Goal: Check status

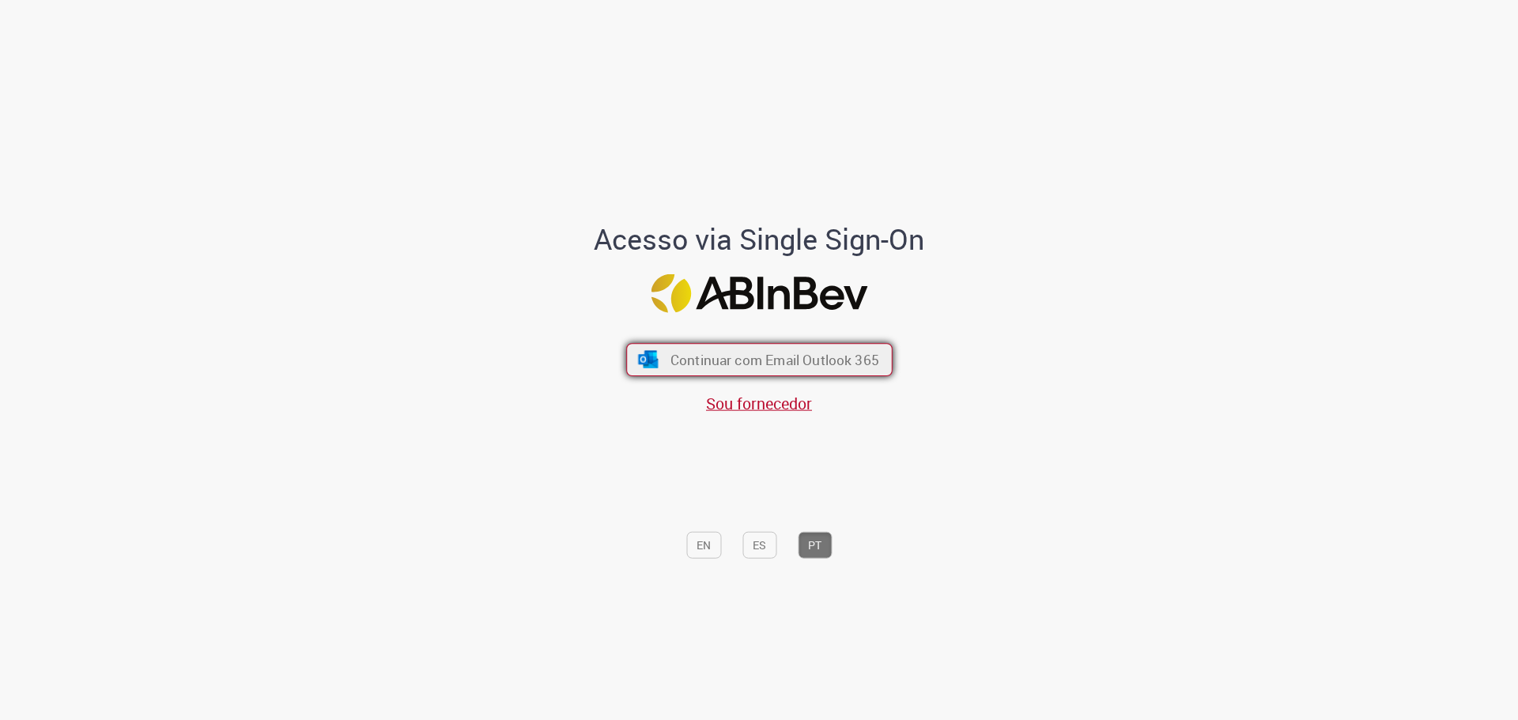
click at [802, 362] on span "Continuar com Email Outlook 365" at bounding box center [774, 359] width 209 height 18
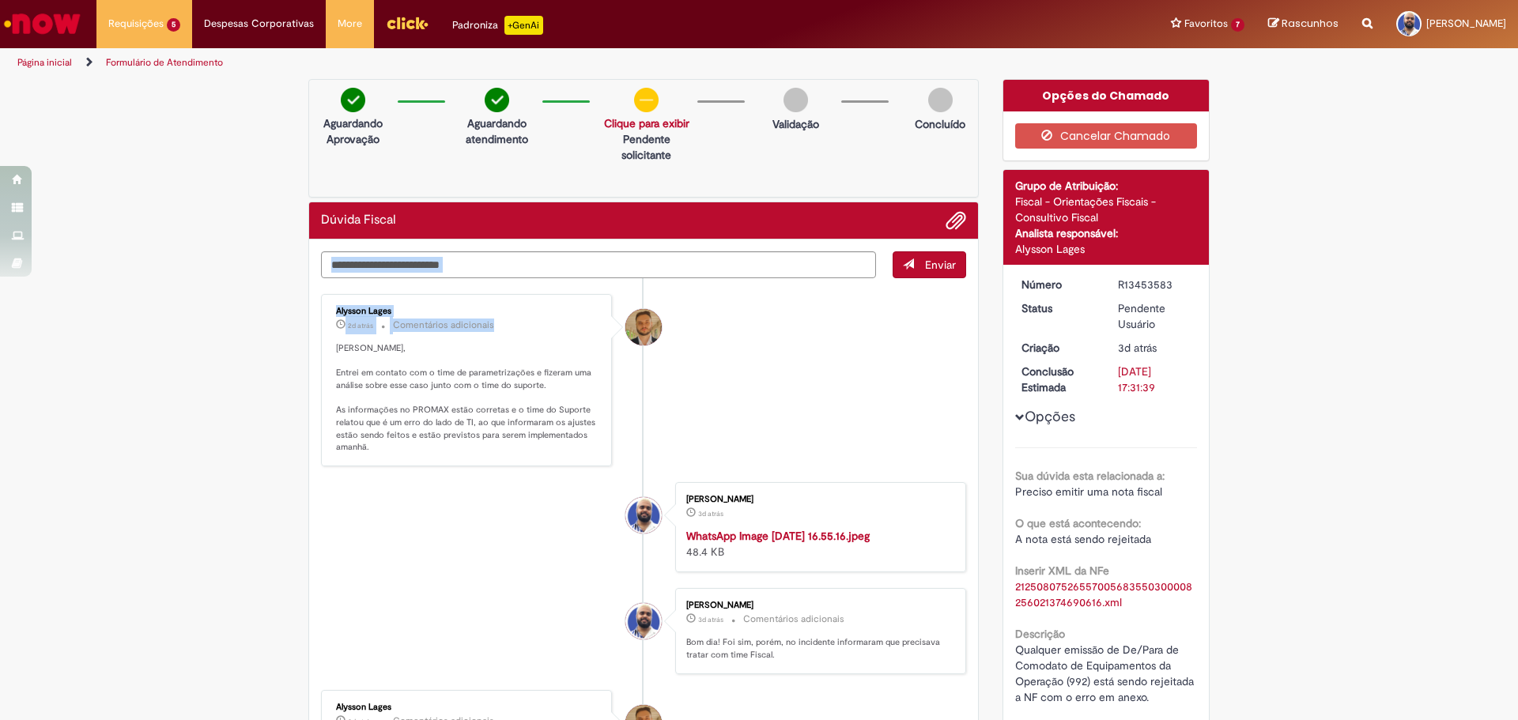
drag, startPoint x: 531, startPoint y: 218, endPoint x: 536, endPoint y: 319, distance: 100.5
click at [536, 319] on div "Dúvida Fiscal Enviar Alysson Lages 2d atrás 2 dias atrás Comentários adicionais…" at bounding box center [643, 731] width 670 height 1059
click at [520, 361] on p "[PERSON_NAME], Entrei em contato com o time de parametrizações e fizeram uma an…" at bounding box center [467, 397] width 263 height 111
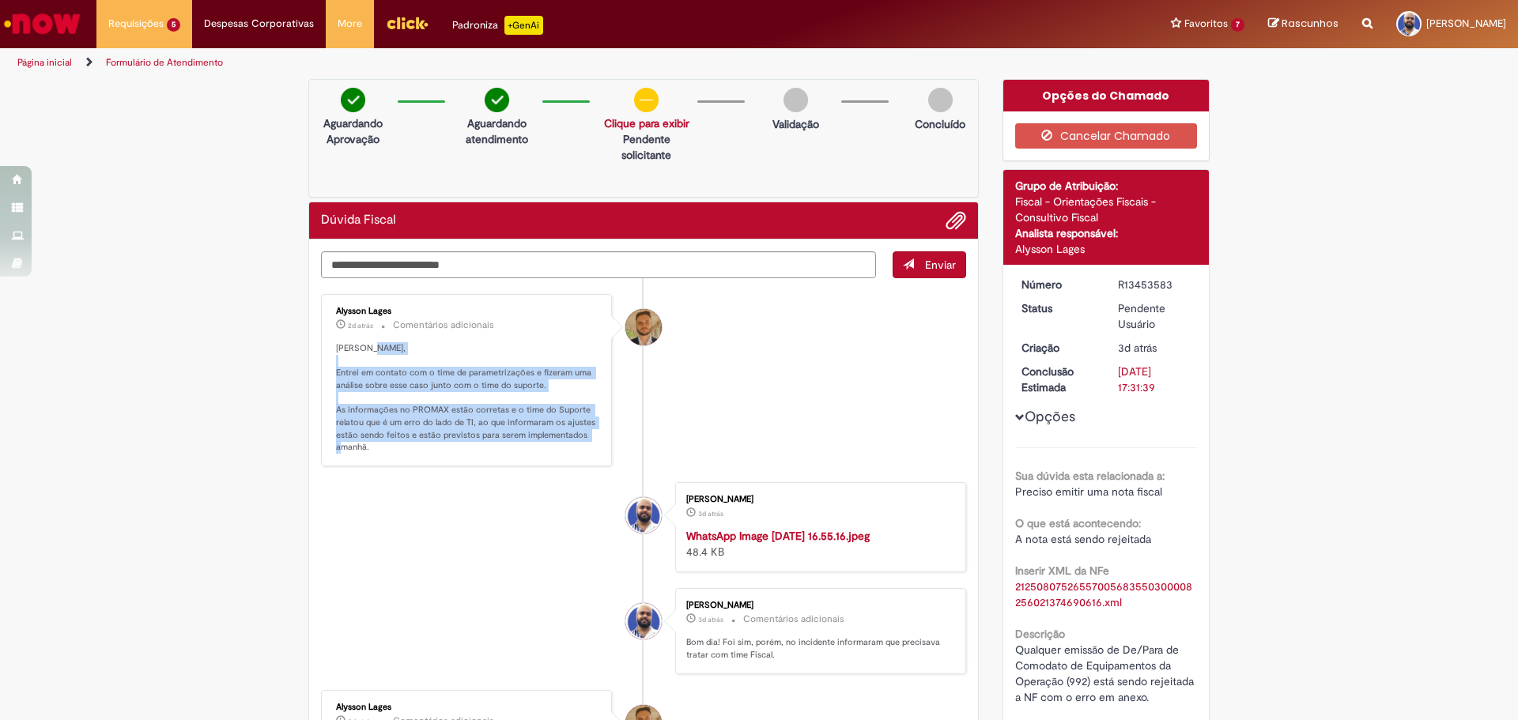
drag, startPoint x: 546, startPoint y: 335, endPoint x: 563, endPoint y: 458, distance: 124.4
click at [563, 458] on div "Alysson Lages 2d atrás 2 dias atrás Comentários adicionais [PERSON_NAME], Entre…" at bounding box center [466, 380] width 281 height 163
click at [551, 457] on div "Alysson Lages 2d atrás 2 dias atrás Comentários adicionais [PERSON_NAME], Entre…" at bounding box center [466, 380] width 281 height 163
drag, startPoint x: 527, startPoint y: 448, endPoint x: 560, endPoint y: 317, distance: 135.3
click at [560, 317] on div "Alysson Lages 2d atrás 2 dias atrás Comentários adicionais [PERSON_NAME], Entre…" at bounding box center [466, 380] width 281 height 163
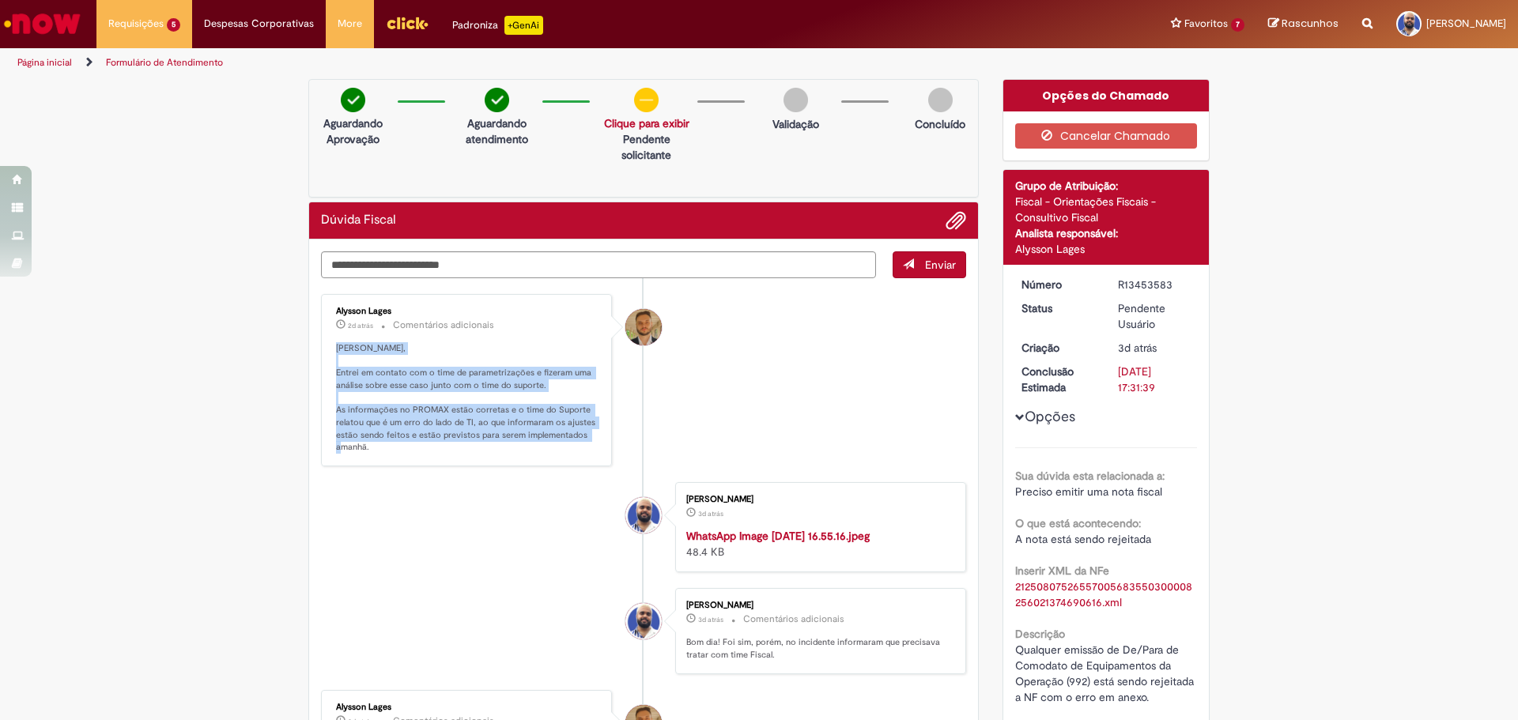
click at [556, 349] on p "[PERSON_NAME], Entrei em contato com o time de parametrizações e fizeram uma an…" at bounding box center [467, 397] width 263 height 111
drag, startPoint x: 574, startPoint y: 340, endPoint x: 568, endPoint y: 461, distance: 121.1
click at [568, 461] on div "Alysson Lages 2d atrás 2 dias atrás Comentários adicionais [PERSON_NAME], Entre…" at bounding box center [466, 380] width 281 height 163
click at [534, 452] on p "[PERSON_NAME], Entrei em contato com o time de parametrizações e fizeram uma an…" at bounding box center [467, 397] width 263 height 111
drag, startPoint x: 486, startPoint y: 447, endPoint x: 556, endPoint y: 325, distance: 140.6
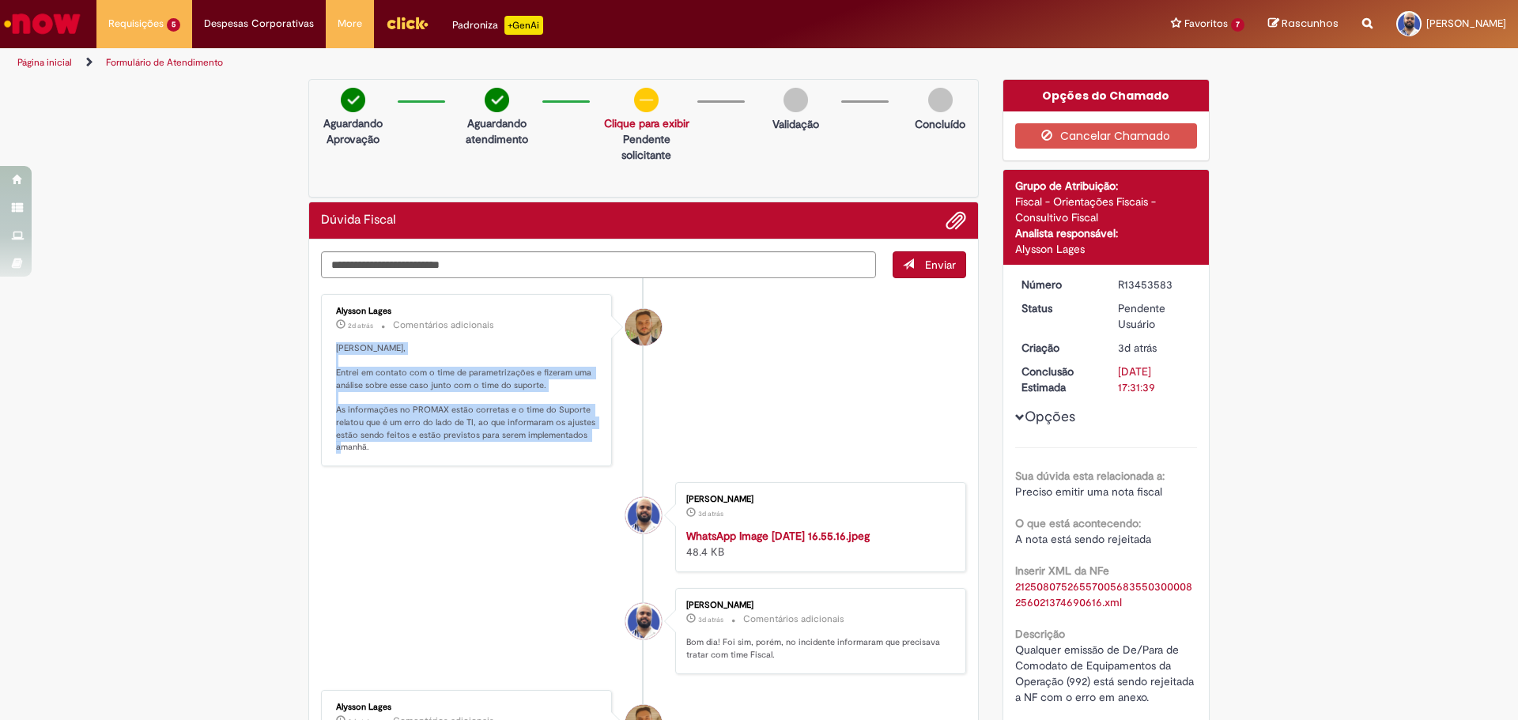
click at [556, 325] on div "Alysson Lages 2d atrás 2 dias atrás Comentários adicionais [PERSON_NAME], Entre…" at bounding box center [466, 380] width 281 height 163
click at [553, 328] on p "2d atrás 2 dias atrás Comentários adicionais" at bounding box center [467, 325] width 263 height 18
